Goal: Navigation & Orientation: Go to known website

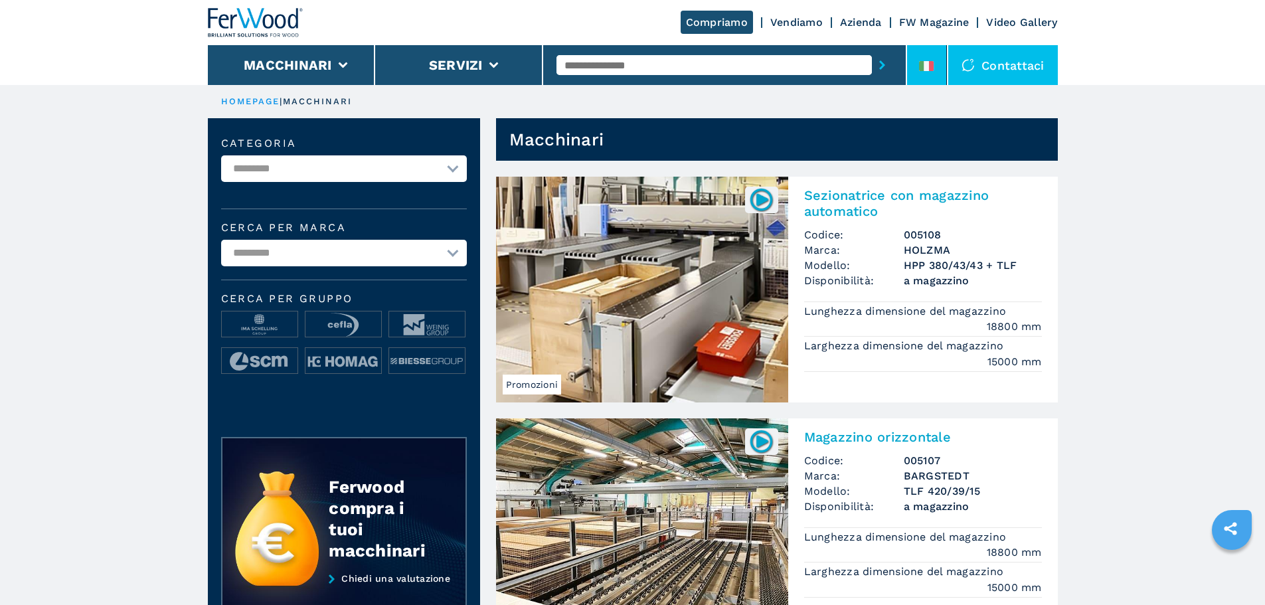
click at [935, 61] on li at bounding box center [927, 65] width 40 height 40
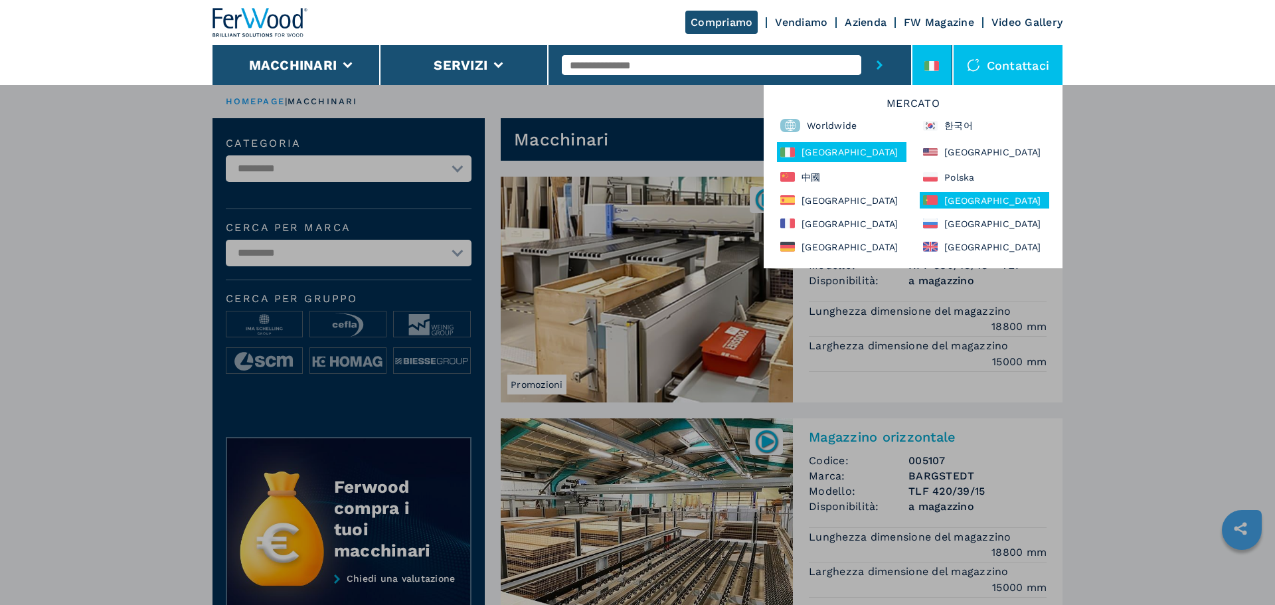
click at [983, 197] on div "Portugal" at bounding box center [984, 200] width 129 height 17
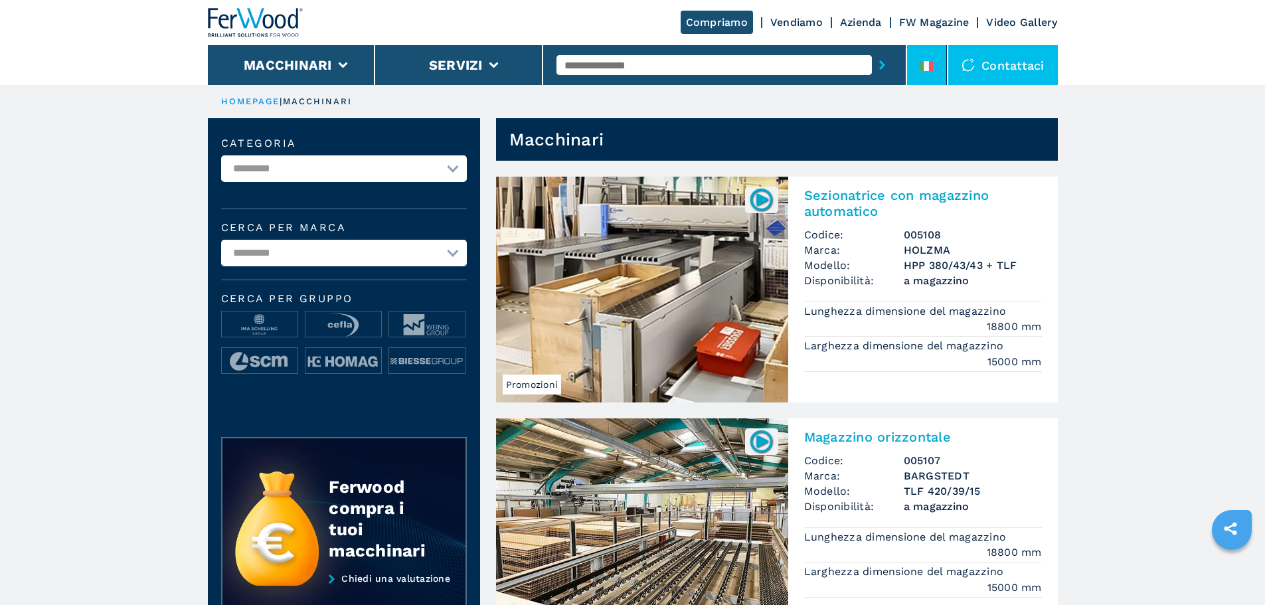
click at [934, 58] on li at bounding box center [927, 65] width 40 height 40
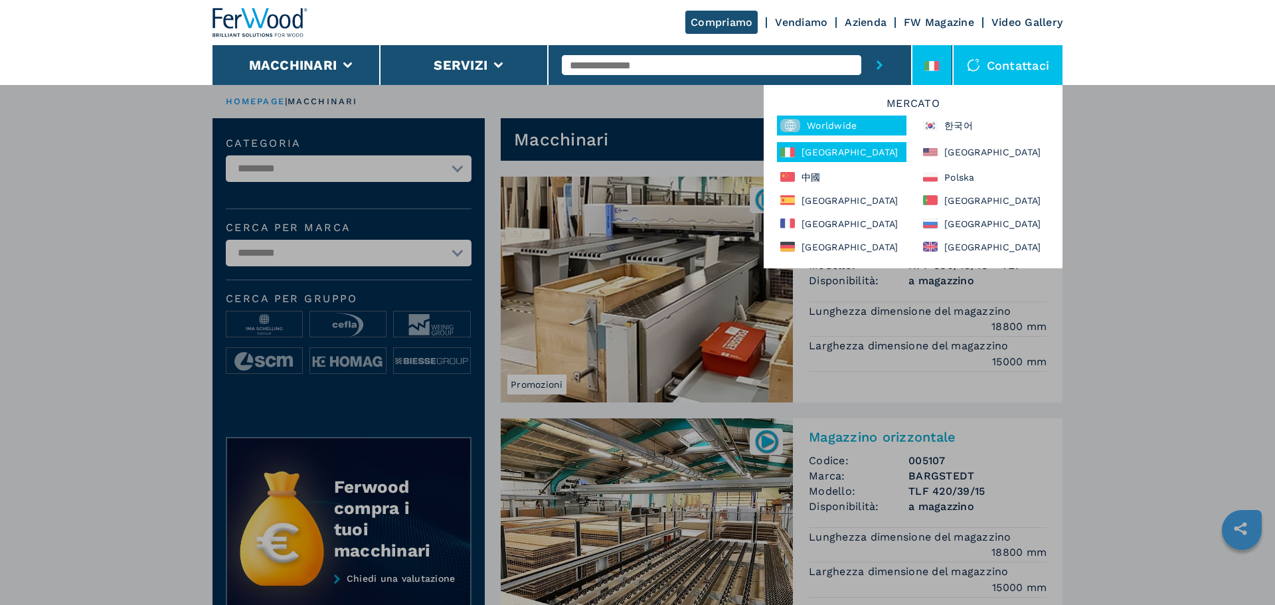
click at [799, 125] on rect at bounding box center [790, 125] width 20 height 13
